Goal: Information Seeking & Learning: Learn about a topic

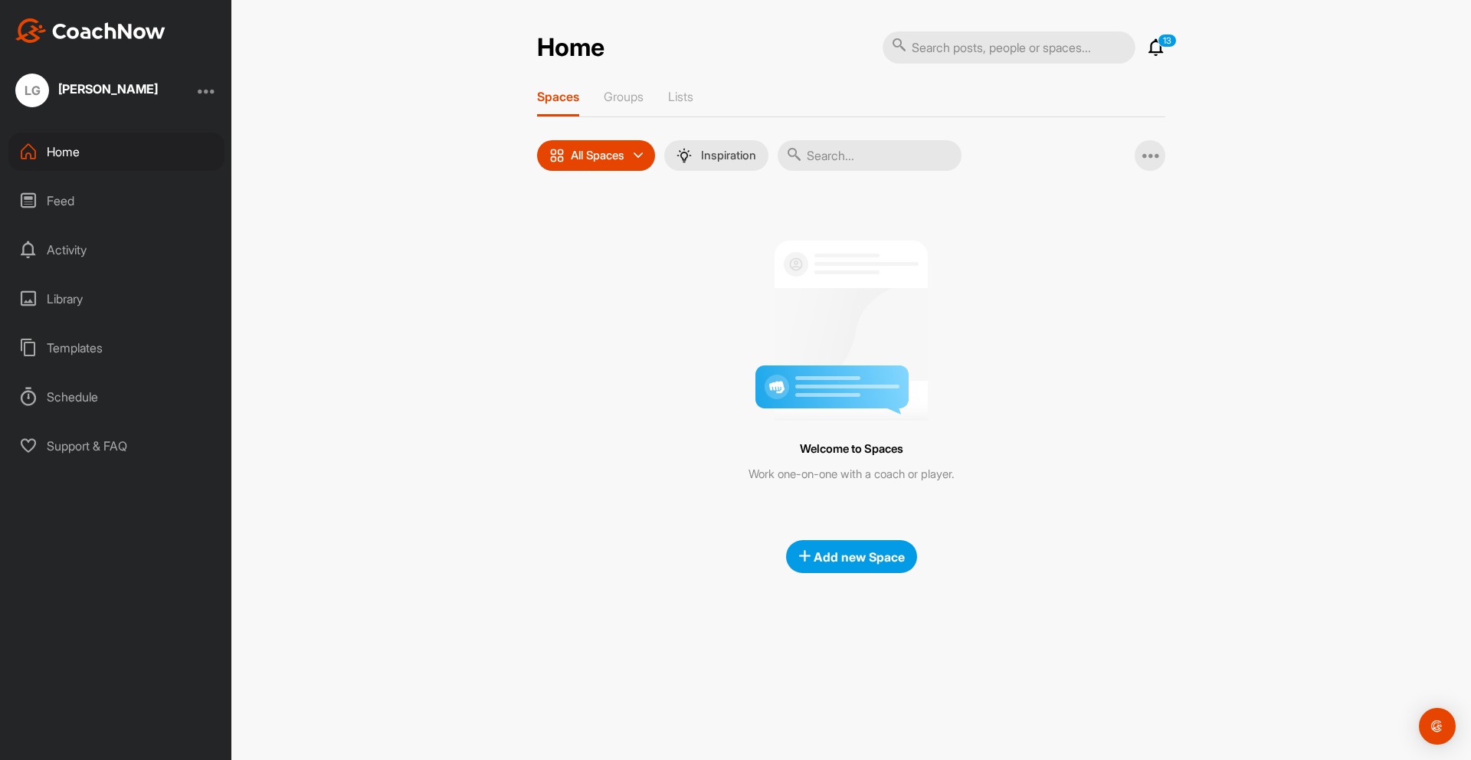
click at [83, 201] on div "Feed" at bounding box center [116, 201] width 216 height 38
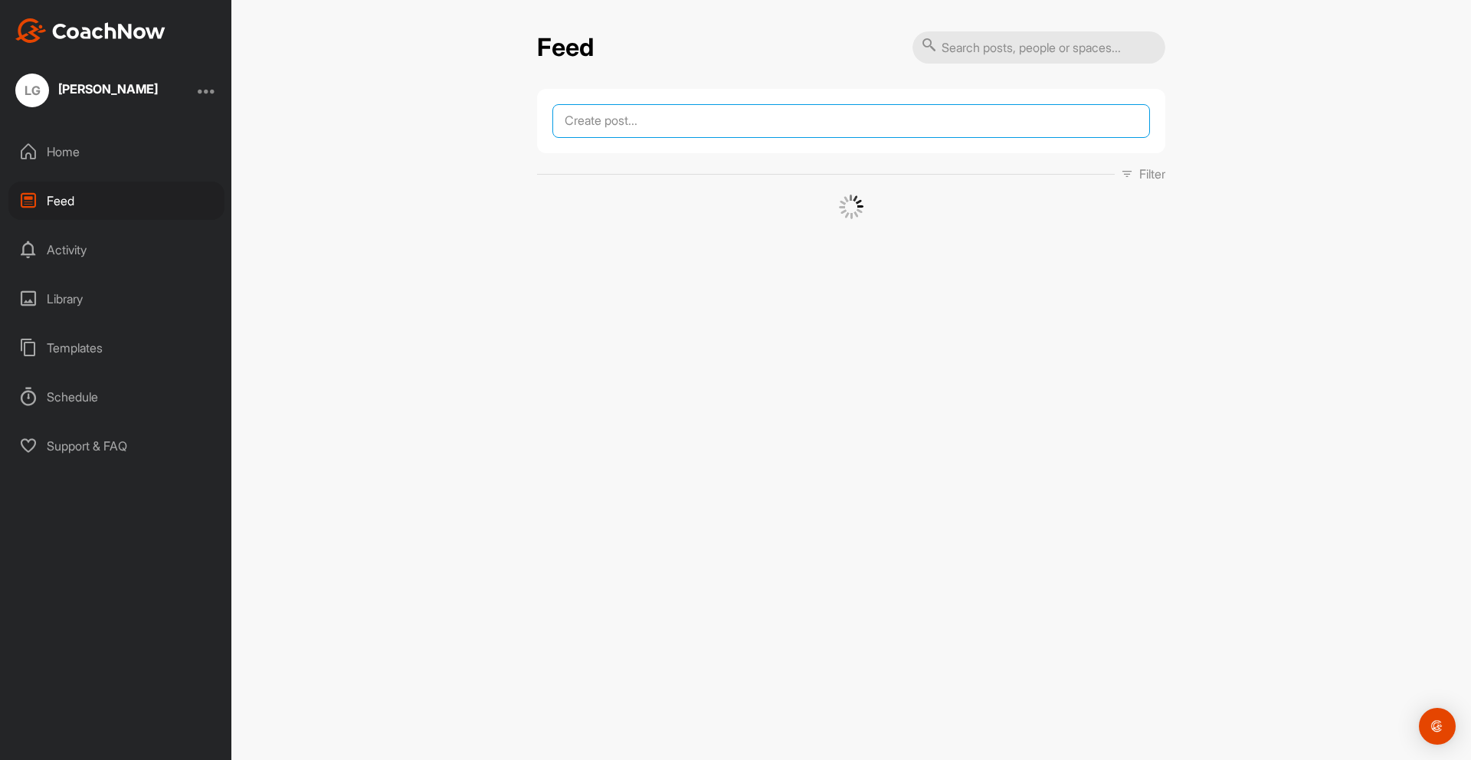
click at [628, 111] on textarea at bounding box center [850, 121] width 597 height 34
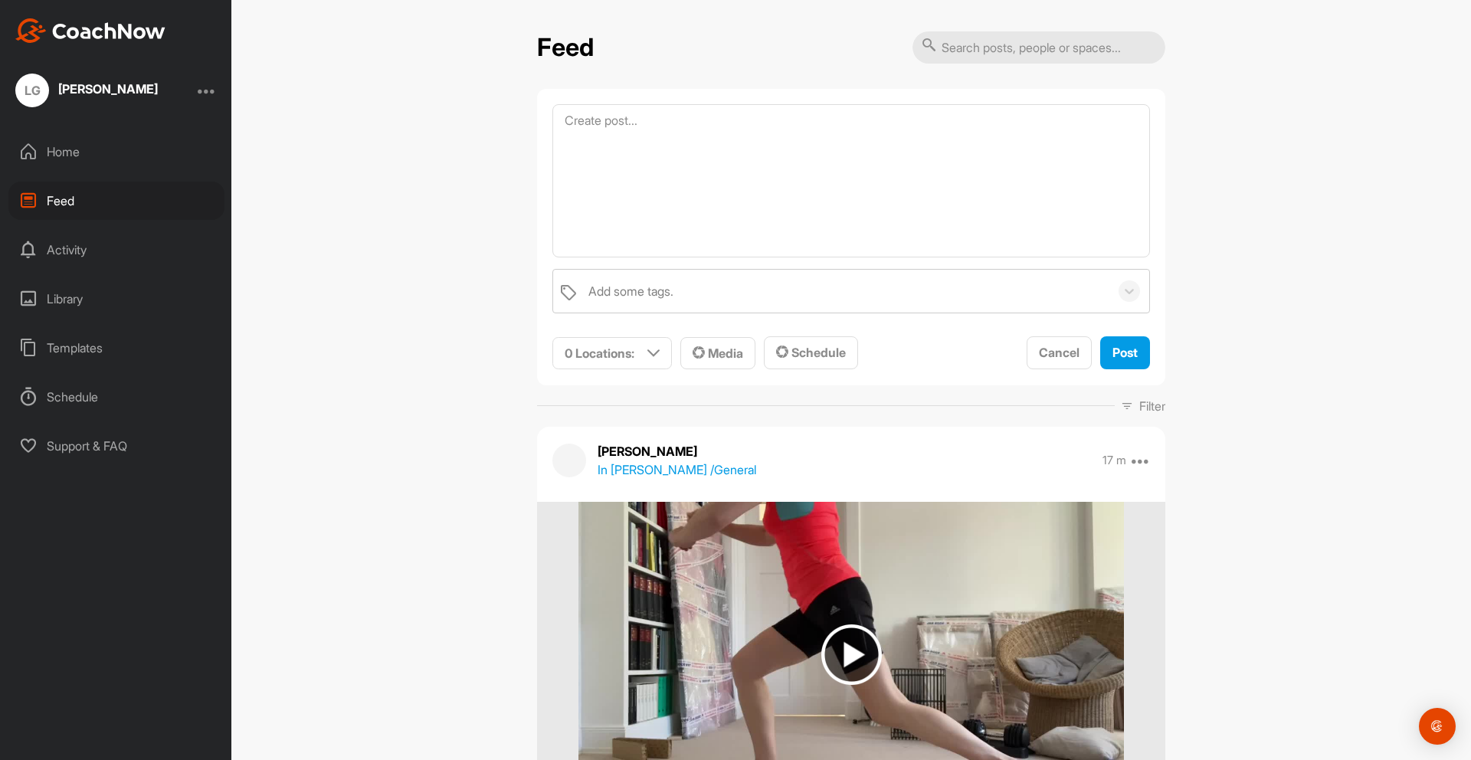
click at [88, 250] on div "Activity" at bounding box center [116, 250] width 216 height 38
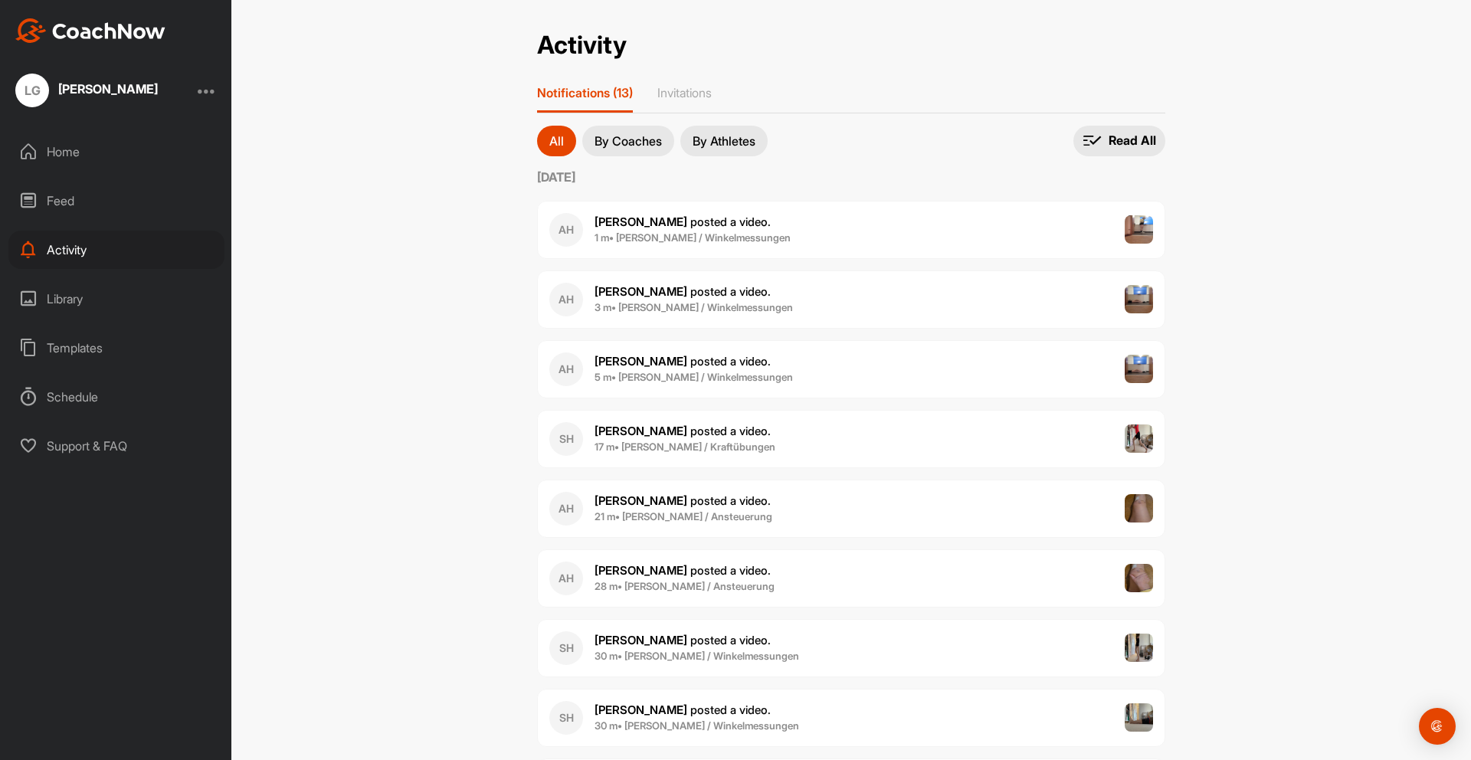
click at [90, 203] on div "Feed" at bounding box center [116, 201] width 216 height 38
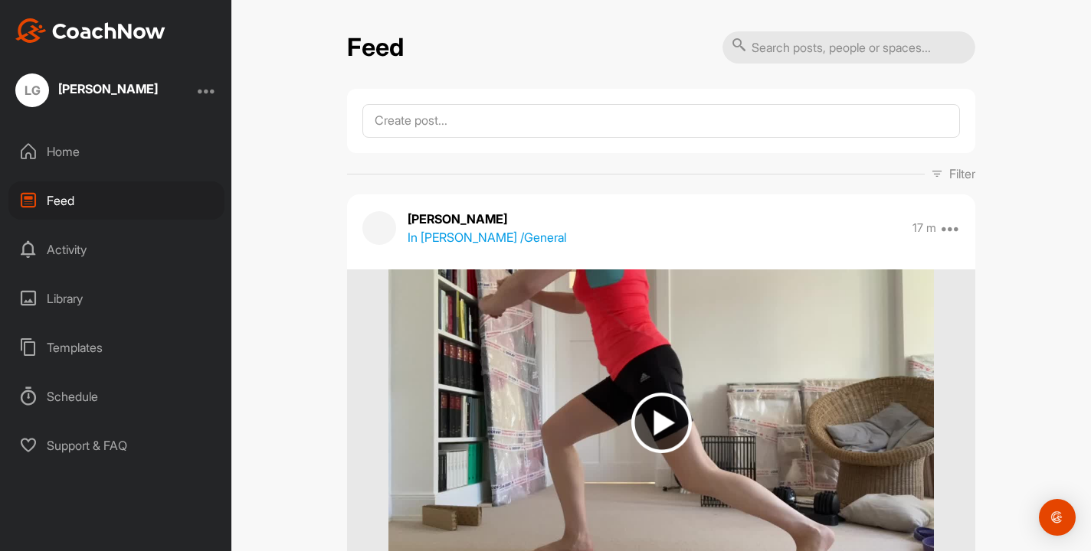
click at [846, 57] on input "text" at bounding box center [848, 47] width 253 height 32
type input "running"
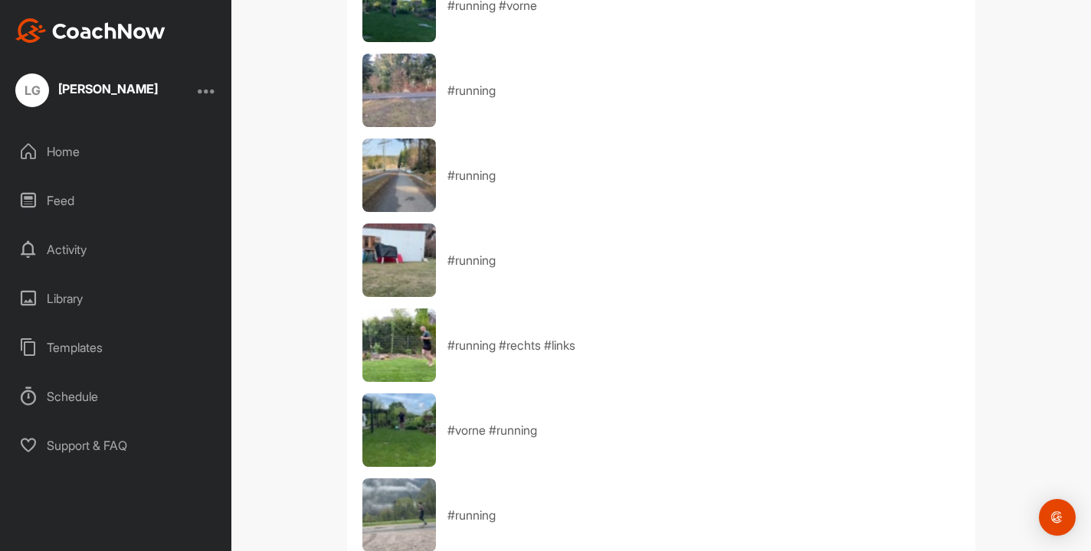
scroll to position [522, 0]
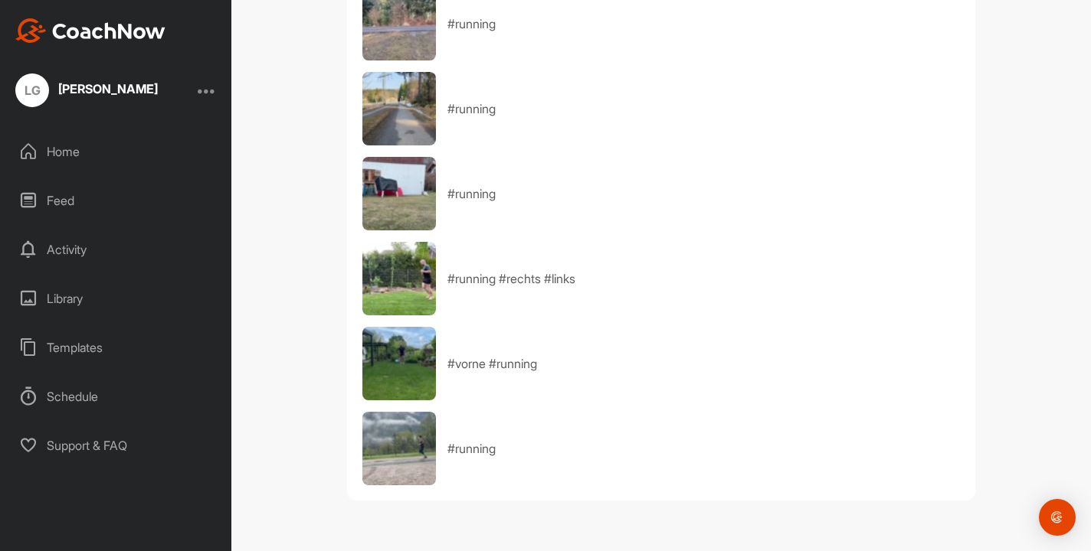
click at [411, 444] on img at bounding box center [399, 449] width 74 height 74
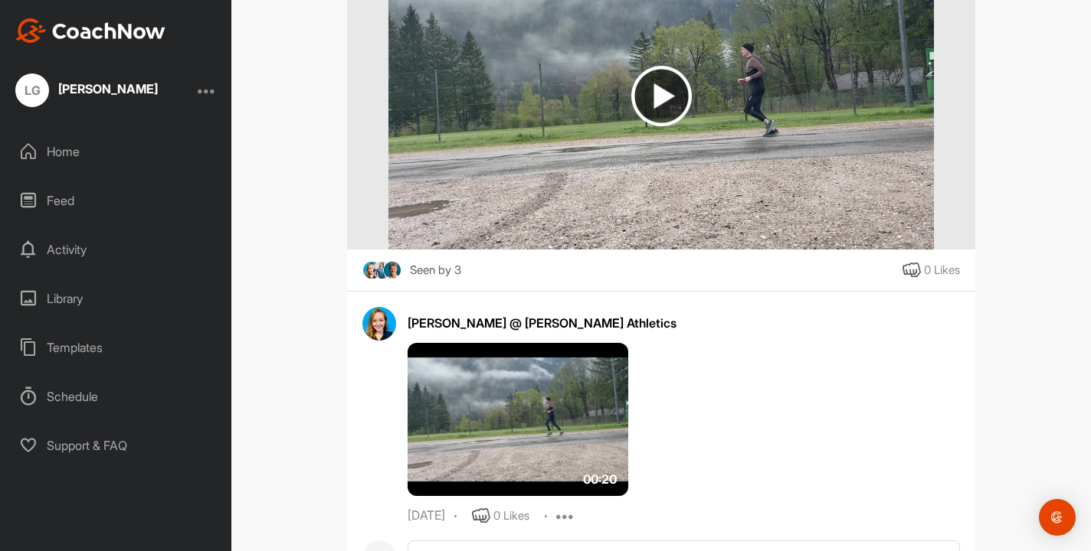
scroll to position [355, 0]
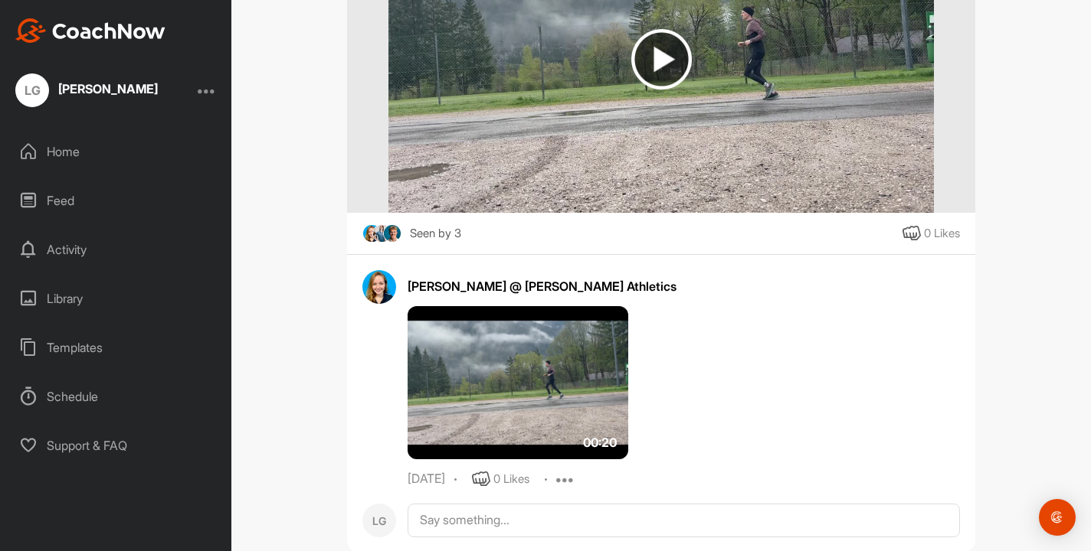
click at [557, 336] on img at bounding box center [517, 382] width 221 height 153
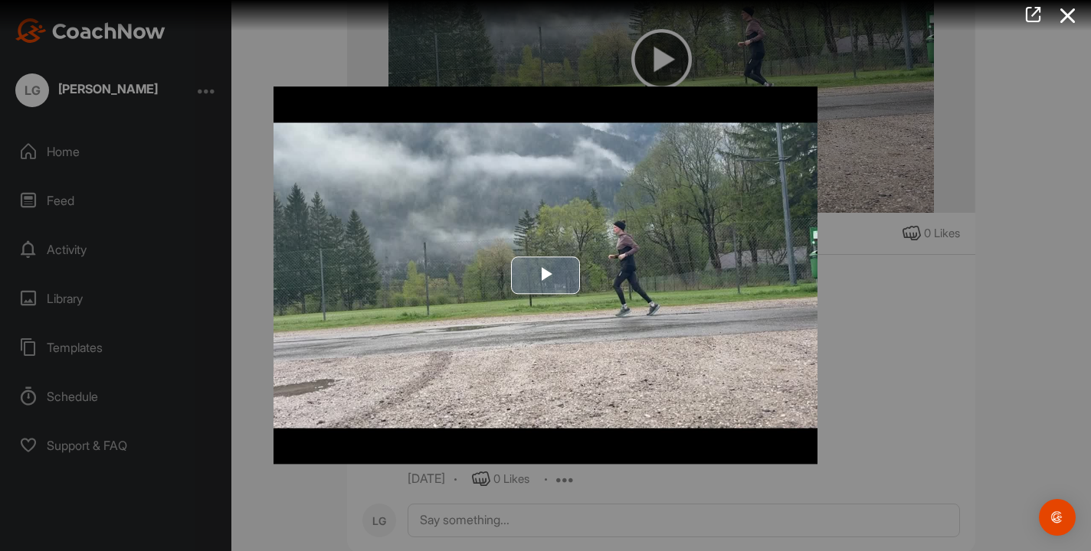
click at [545, 276] on span "Video Player" at bounding box center [545, 276] width 0 height 0
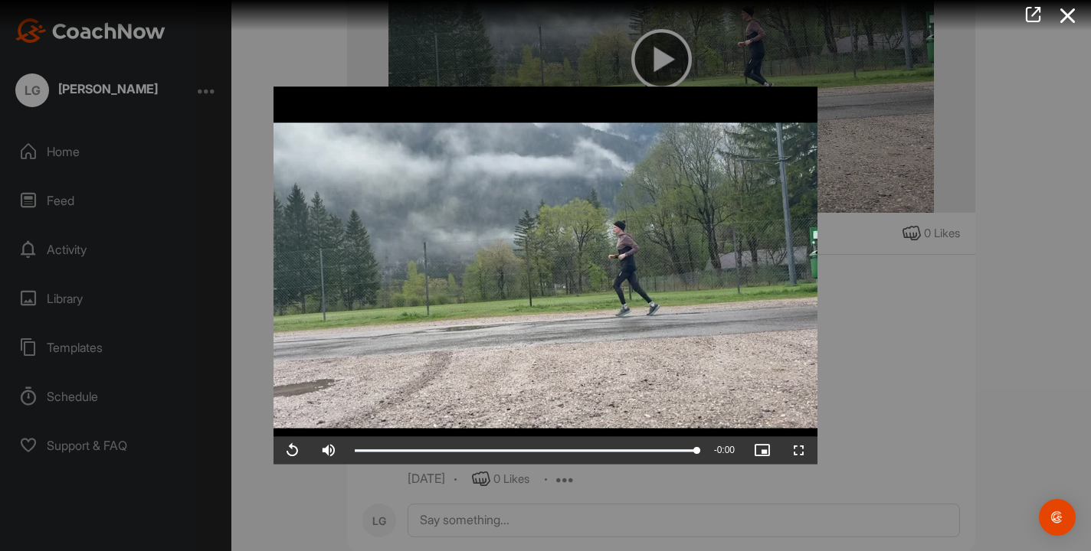
click at [949, 368] on div at bounding box center [545, 275] width 1091 height 551
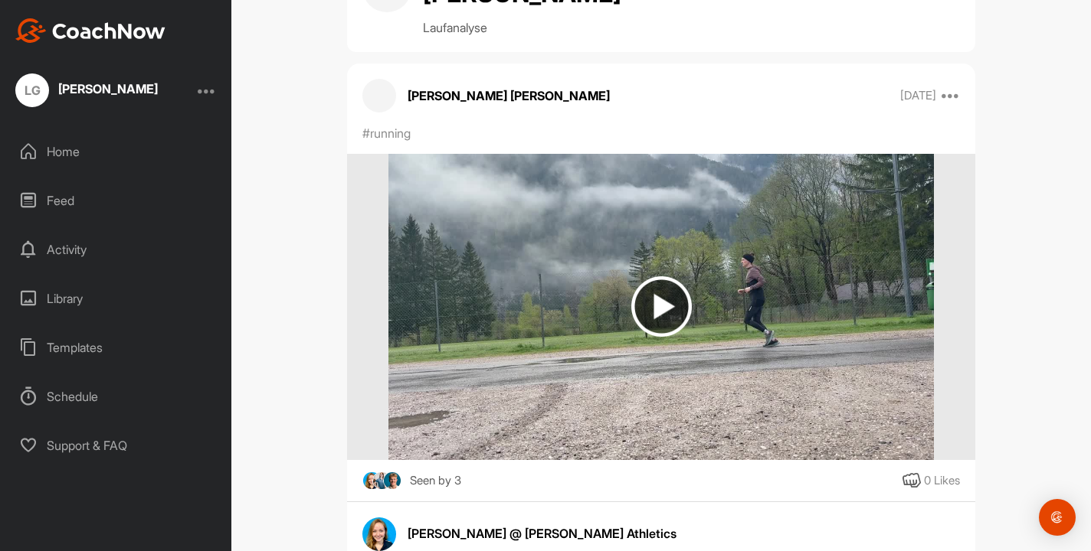
scroll to position [0, 0]
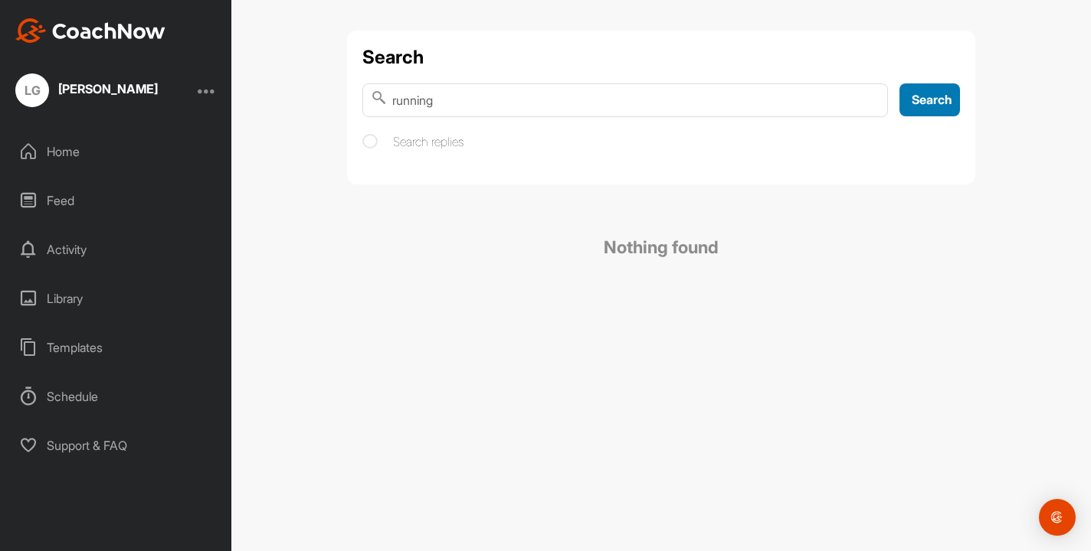
click at [916, 105] on span "Search" at bounding box center [931, 99] width 41 height 15
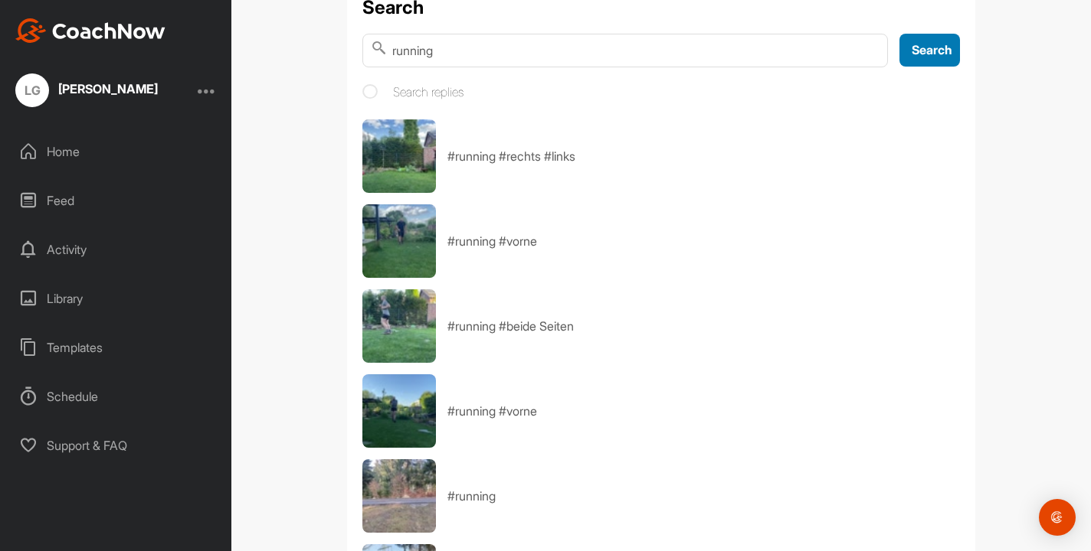
scroll to position [61, 0]
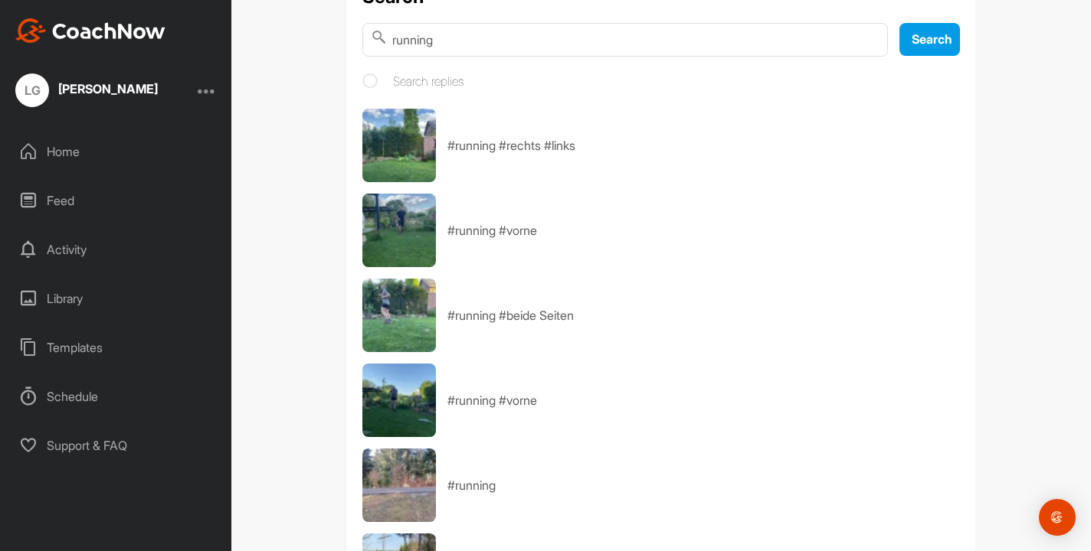
click at [404, 313] on img at bounding box center [399, 316] width 74 height 74
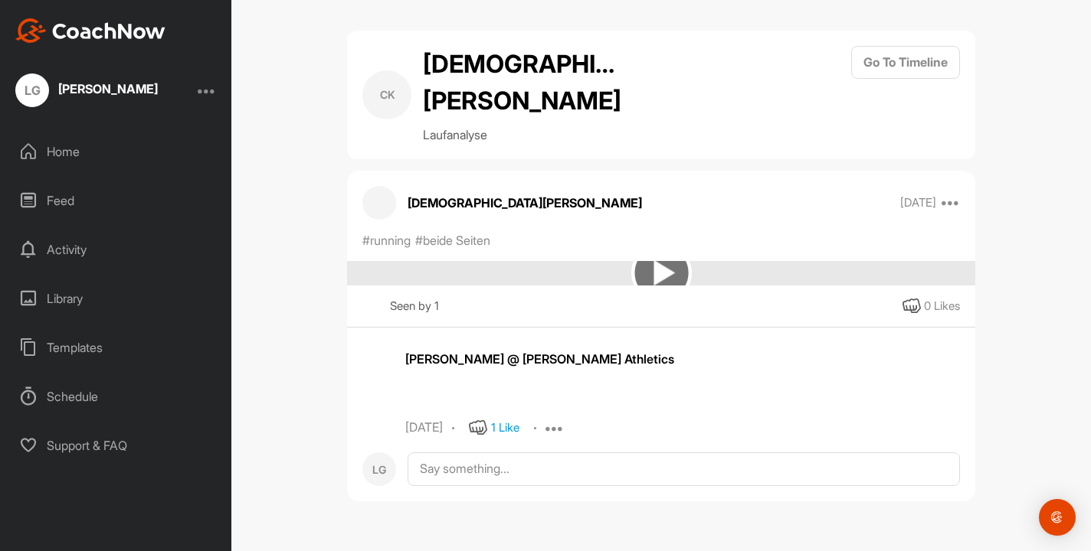
scroll to position [391, 0]
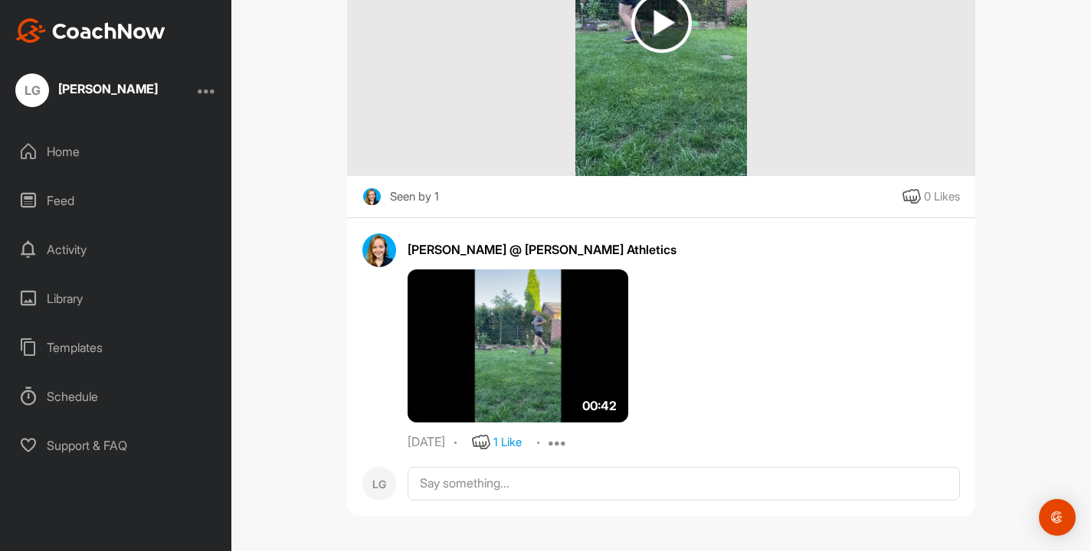
click at [542, 339] on img at bounding box center [517, 346] width 221 height 153
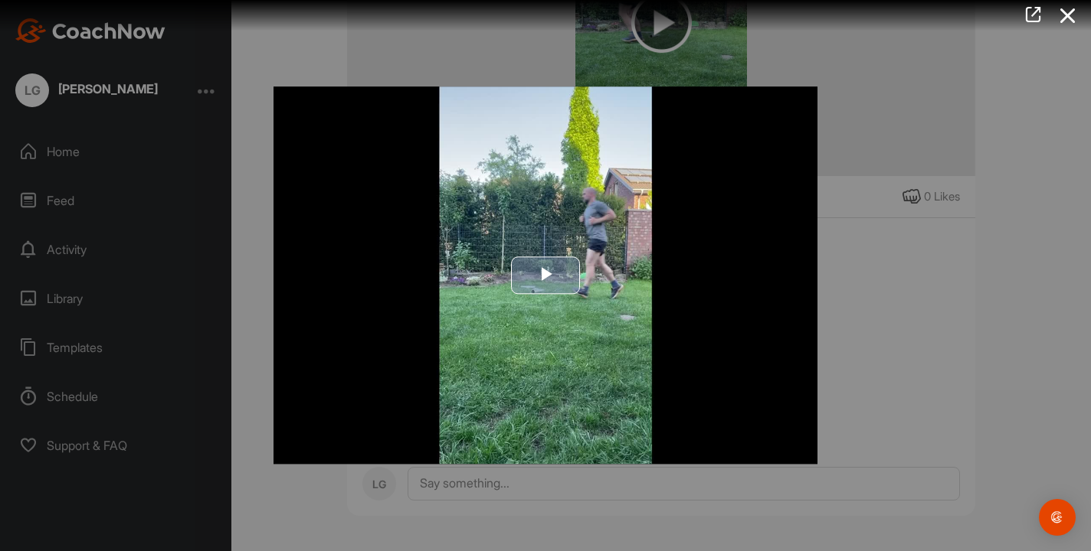
click at [545, 276] on span "Video Player" at bounding box center [545, 276] width 0 height 0
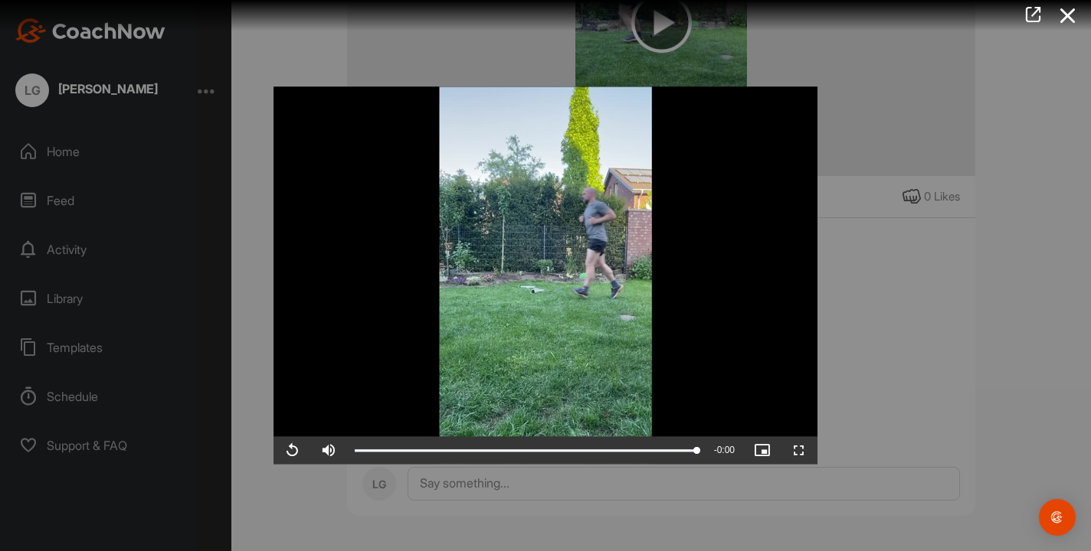
click at [1061, 191] on div at bounding box center [545, 275] width 1091 height 551
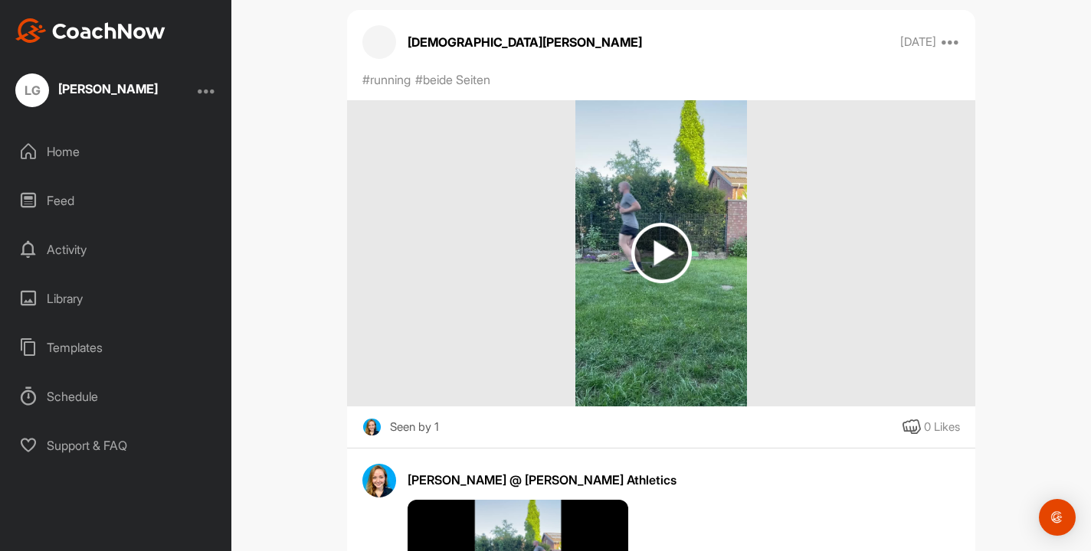
scroll to position [0, 0]
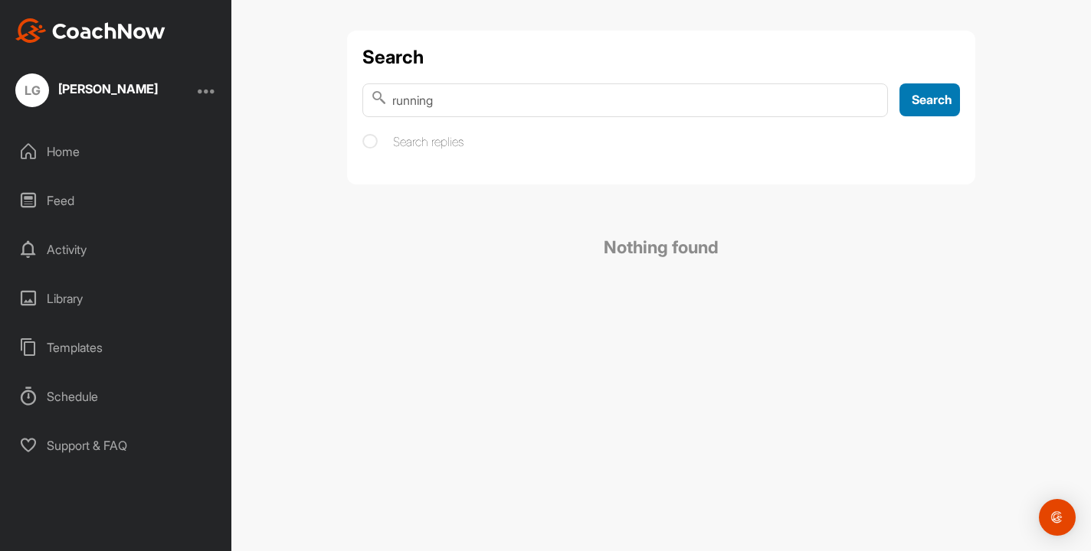
click at [914, 110] on button "Search" at bounding box center [929, 99] width 61 height 33
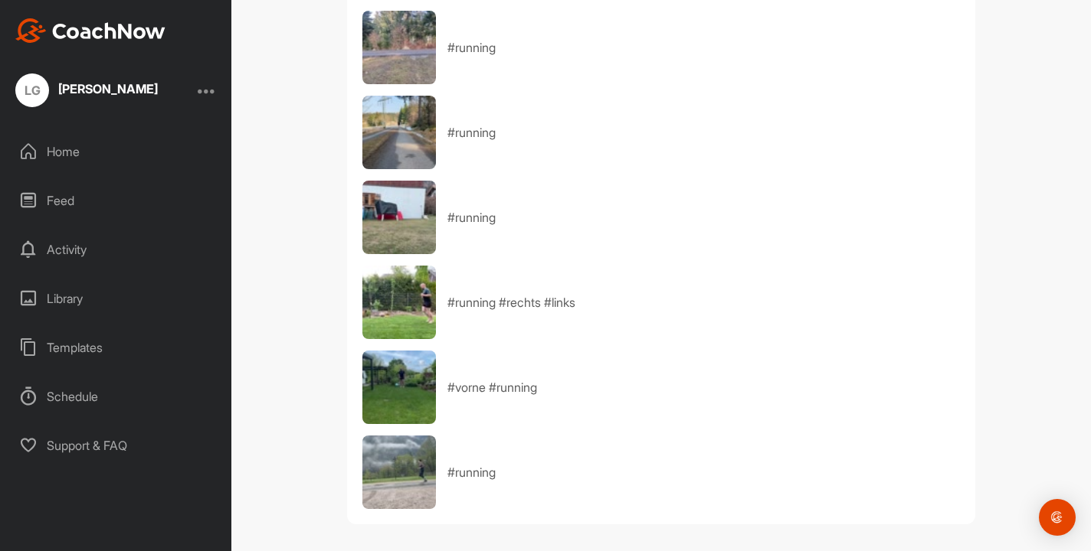
scroll to position [522, 0]
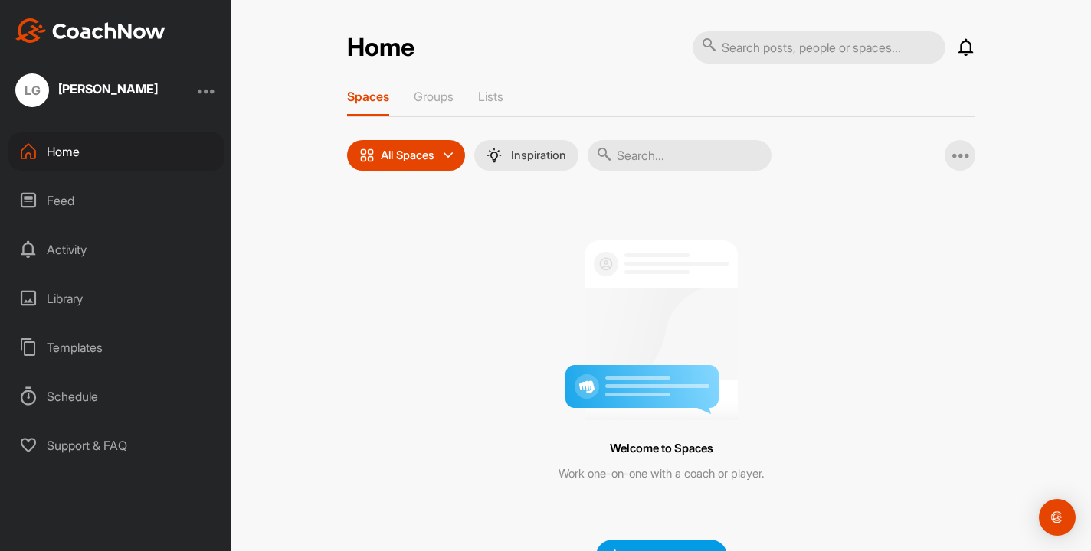
click at [67, 218] on div "Feed" at bounding box center [116, 201] width 216 height 38
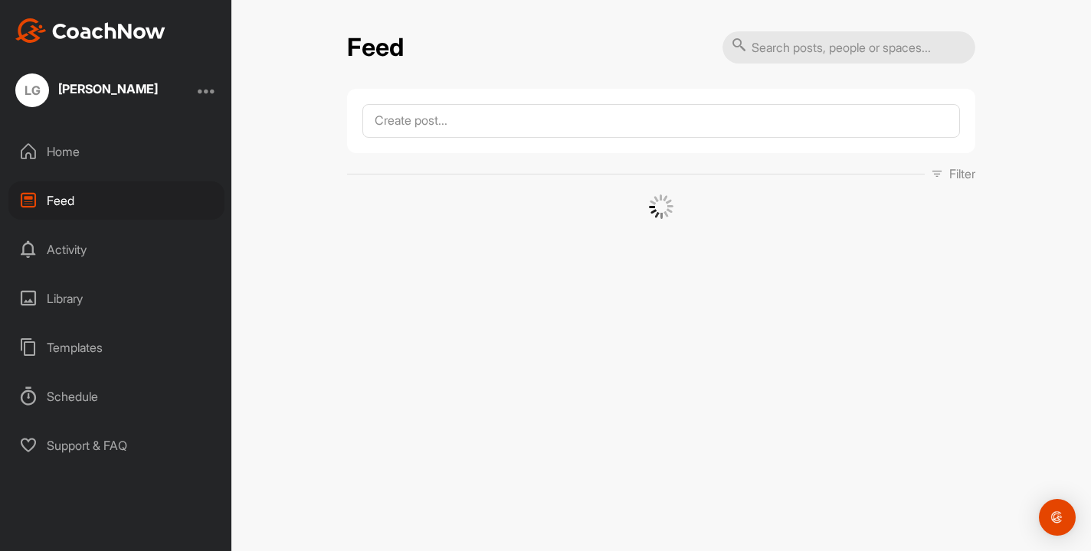
click at [820, 47] on input "text" at bounding box center [848, 47] width 253 height 32
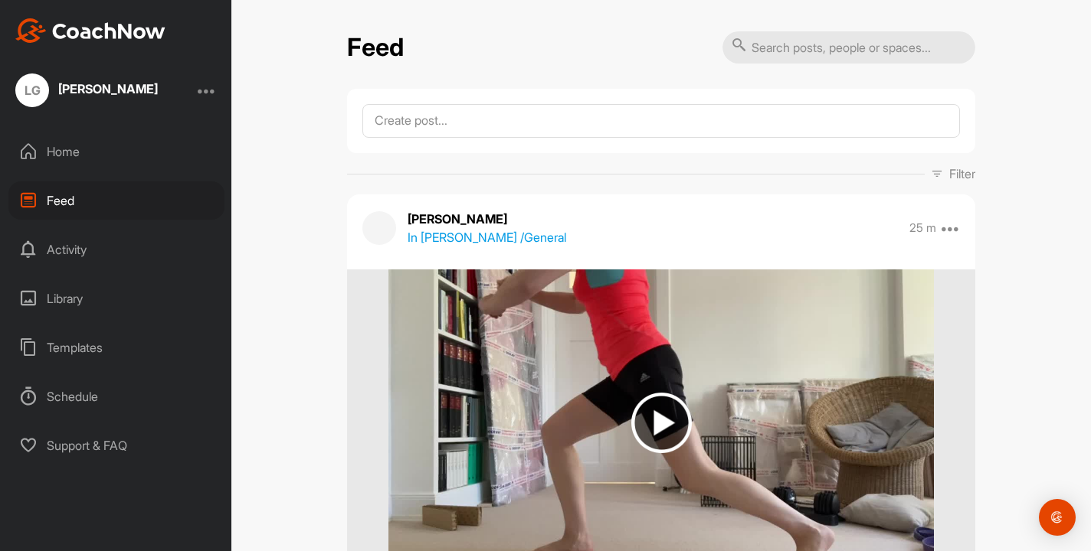
type input "running"
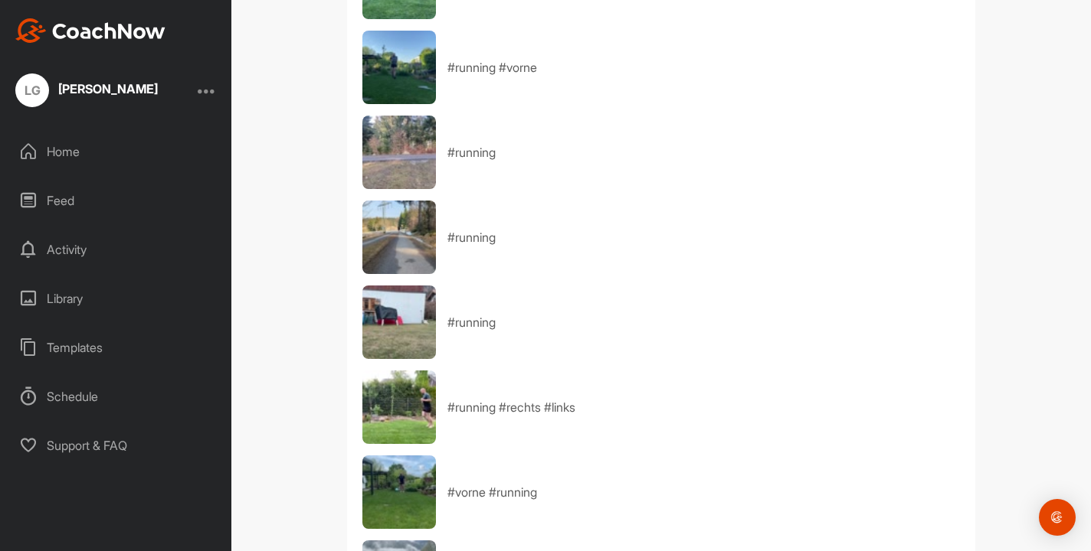
scroll to position [522, 0]
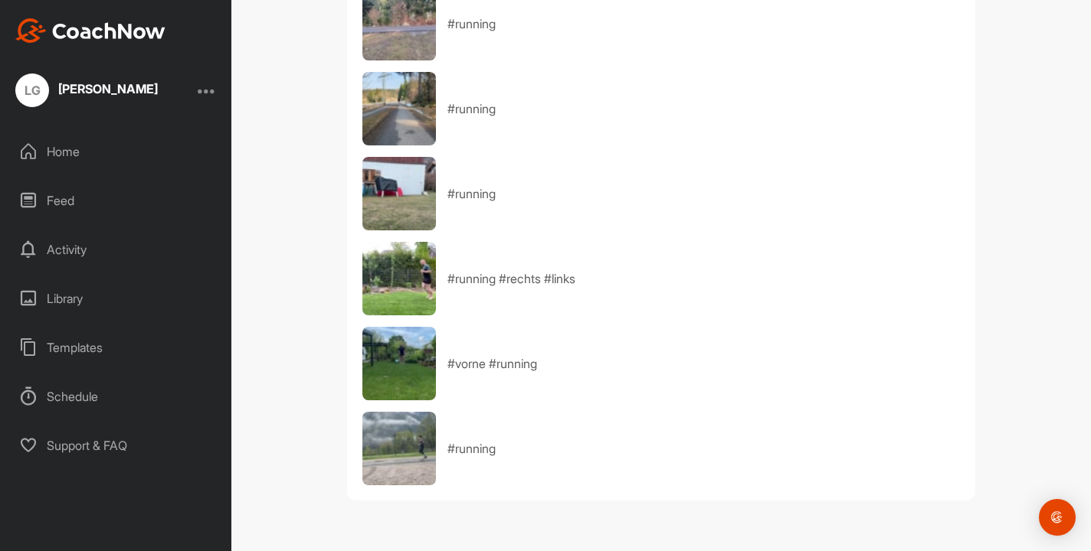
click at [386, 443] on img at bounding box center [399, 449] width 74 height 74
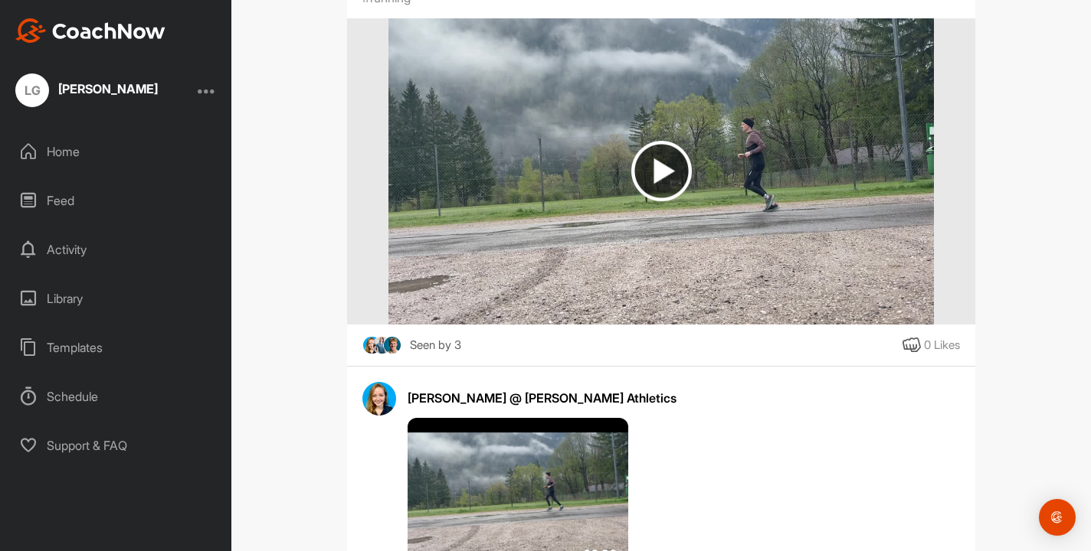
scroll to position [355, 0]
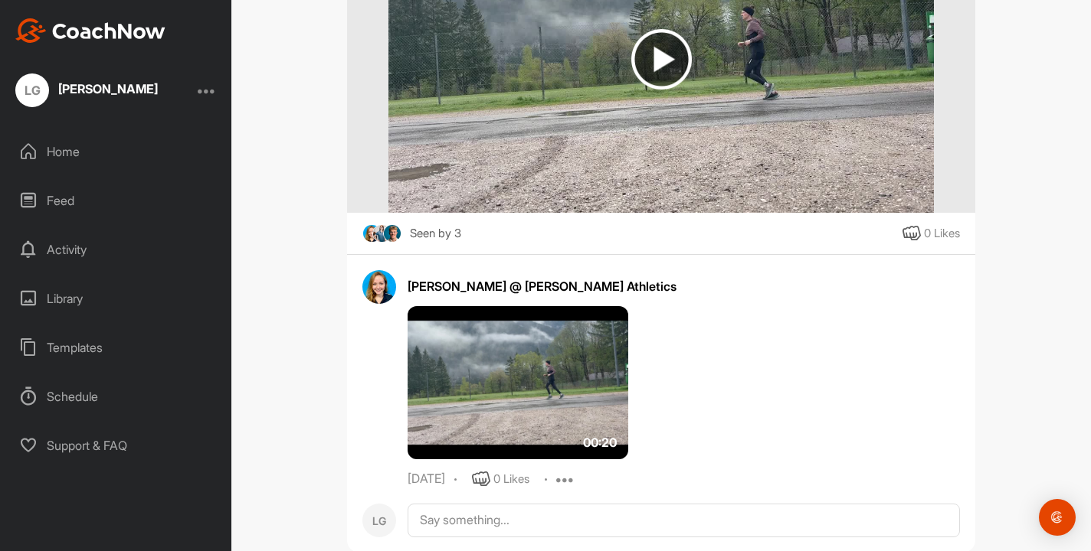
click at [530, 361] on img at bounding box center [517, 382] width 221 height 153
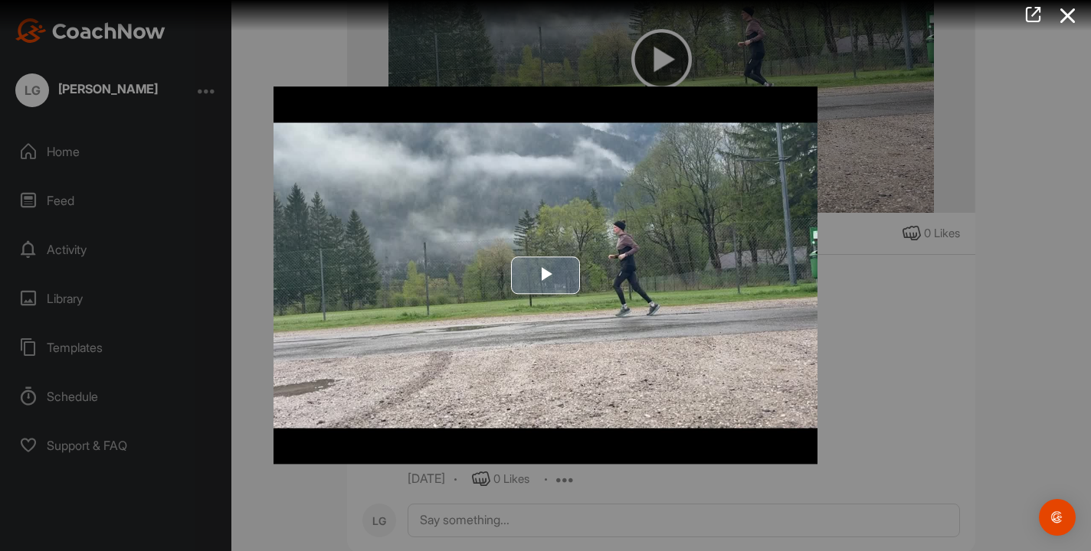
click at [545, 276] on span "Video Player" at bounding box center [545, 276] width 0 height 0
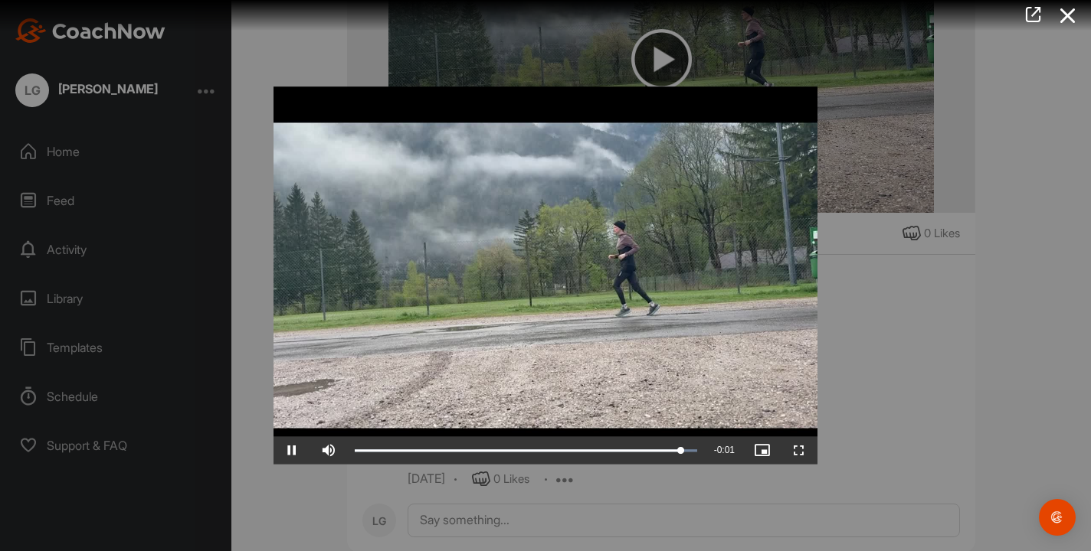
click at [943, 368] on div at bounding box center [545, 275] width 1091 height 551
